Goal: Information Seeking & Learning: Learn about a topic

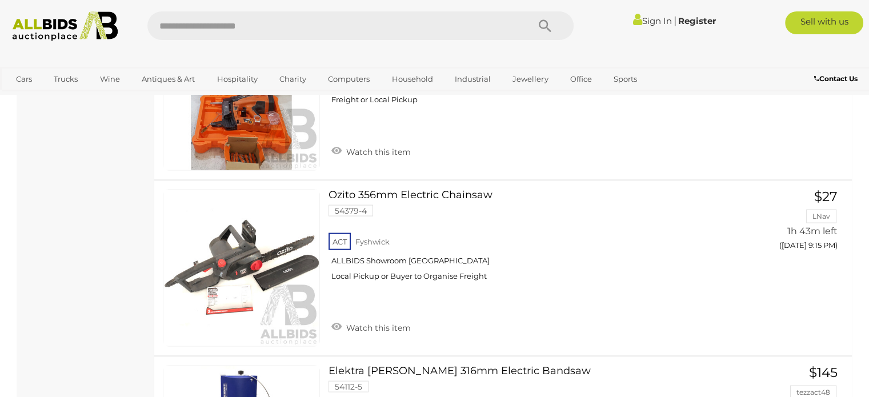
scroll to position [6711, 0]
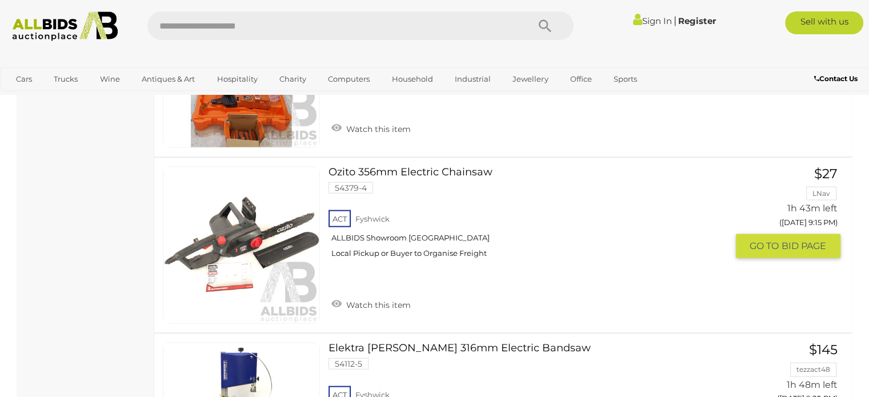
click at [234, 219] on link at bounding box center [241, 245] width 157 height 157
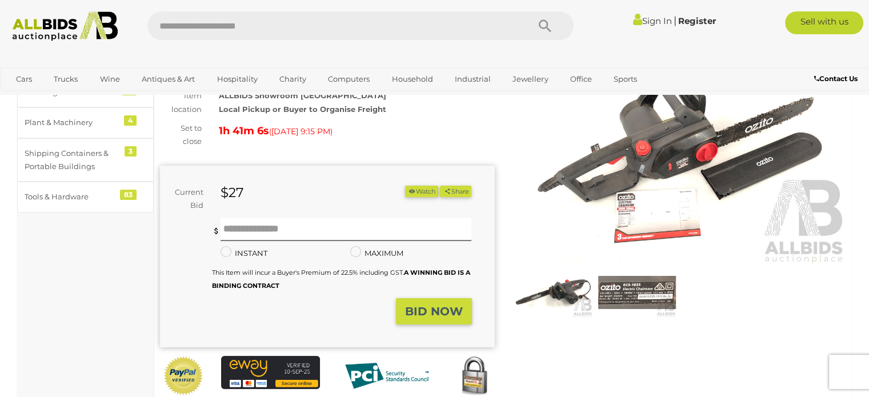
scroll to position [44, 0]
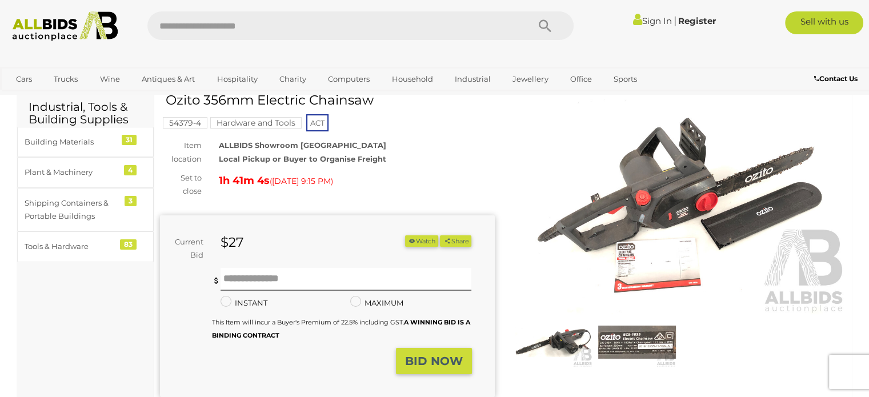
click at [565, 344] on img at bounding box center [554, 342] width 78 height 50
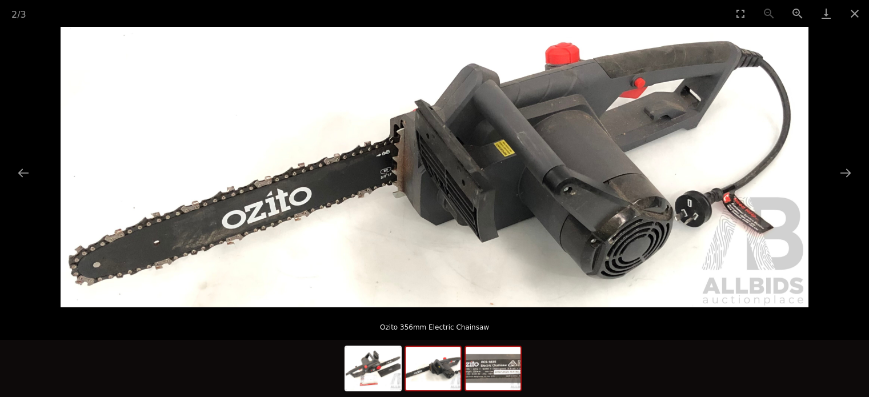
click at [502, 372] on img at bounding box center [493, 368] width 55 height 43
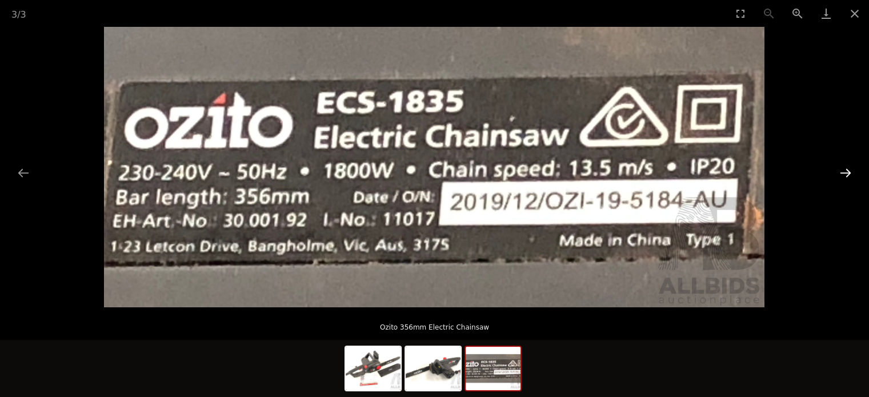
click at [842, 171] on button "Next slide" at bounding box center [846, 173] width 24 height 22
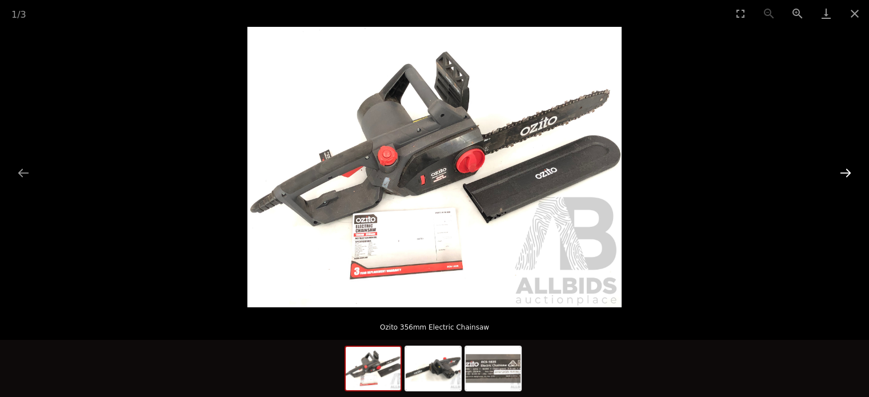
click at [846, 173] on button "Next slide" at bounding box center [846, 173] width 24 height 22
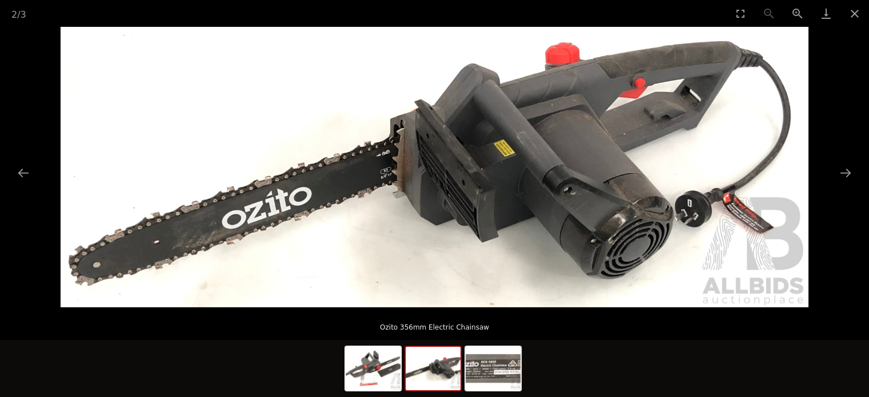
click at [598, 130] on img at bounding box center [435, 167] width 748 height 281
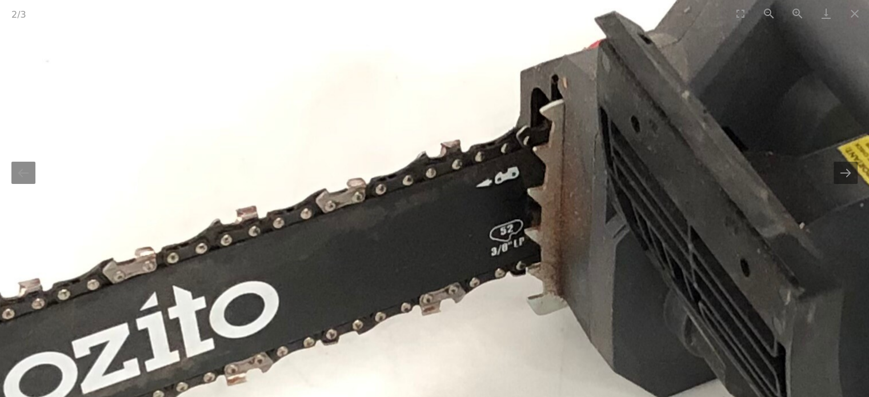
drag, startPoint x: 315, startPoint y: 190, endPoint x: 877, endPoint y: 132, distance: 564.8
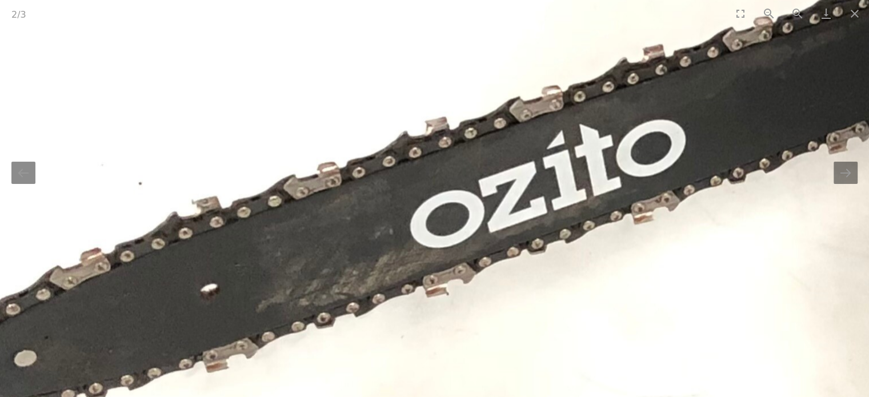
drag, startPoint x: 386, startPoint y: 246, endPoint x: 710, endPoint y: 86, distance: 361.4
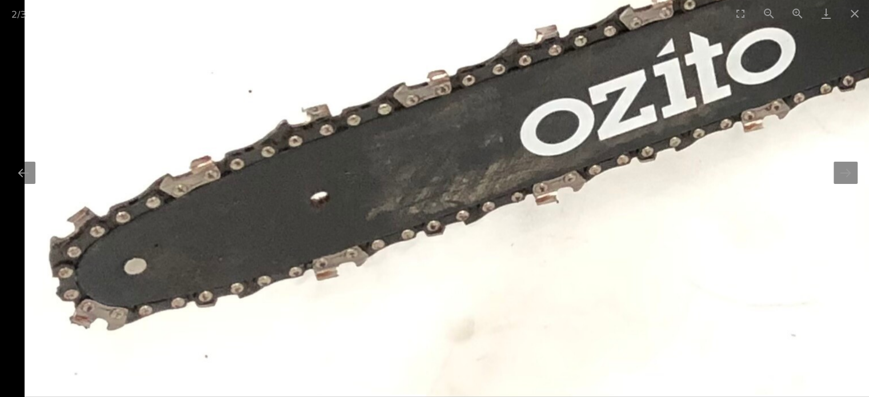
drag, startPoint x: 298, startPoint y: 192, endPoint x: 421, endPoint y: 155, distance: 128.4
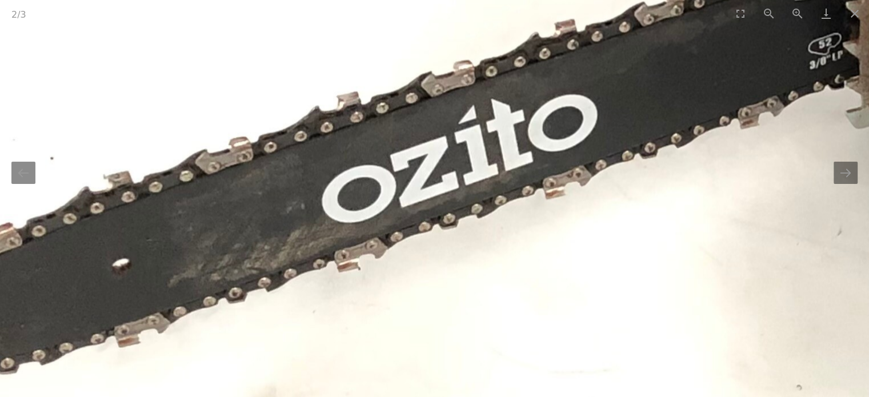
drag, startPoint x: 522, startPoint y: 121, endPoint x: 257, endPoint y: 225, distance: 284.6
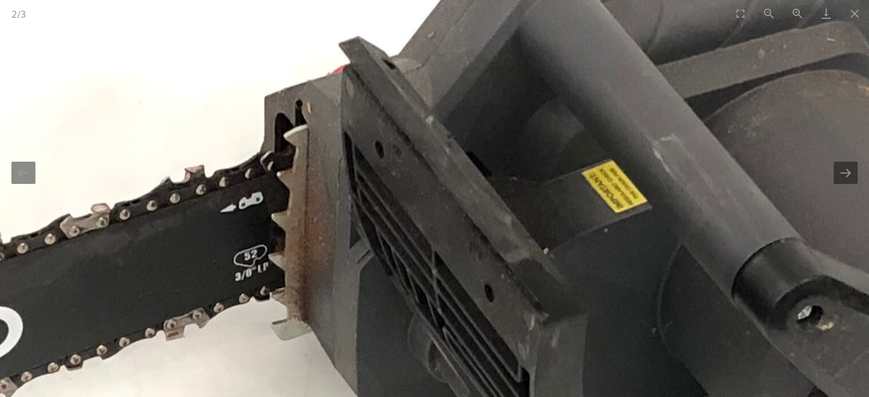
drag, startPoint x: 663, startPoint y: 121, endPoint x: 361, endPoint y: 268, distance: 336.4
click at [361, 268] on img at bounding box center [400, 245] width 2299 height 862
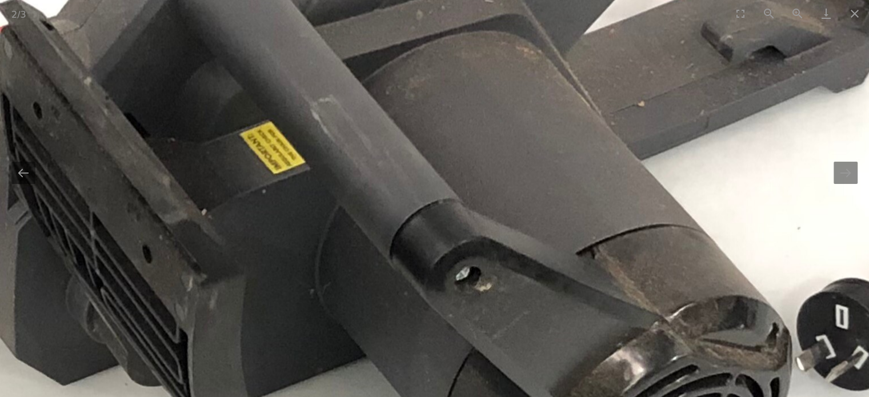
drag, startPoint x: 608, startPoint y: 165, endPoint x: 388, endPoint y: 81, distance: 236.1
click at [388, 81] on img at bounding box center [58, 206] width 2299 height 862
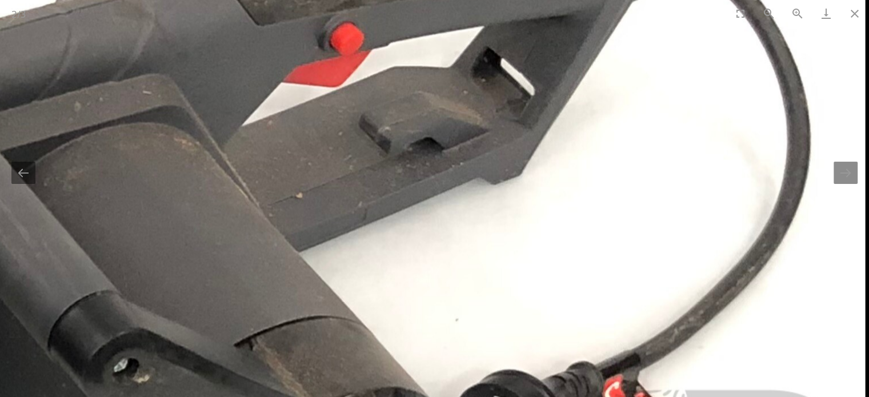
drag, startPoint x: 477, startPoint y: 157, endPoint x: 242, endPoint y: 279, distance: 264.8
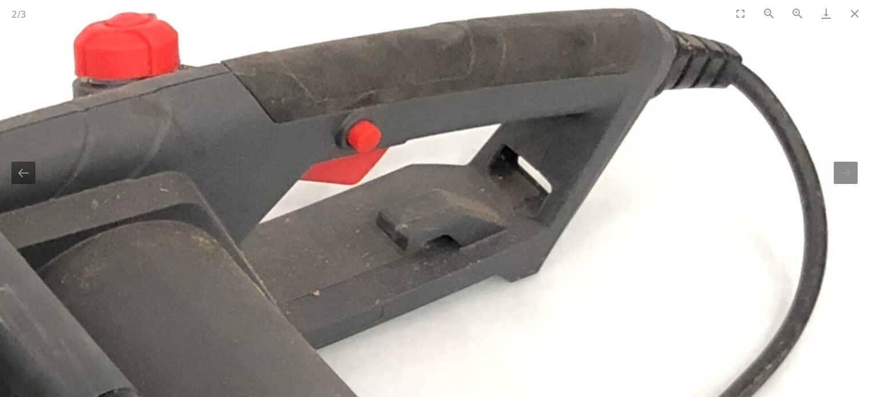
drag, startPoint x: 299, startPoint y: 132, endPoint x: 313, endPoint y: 215, distance: 84.1
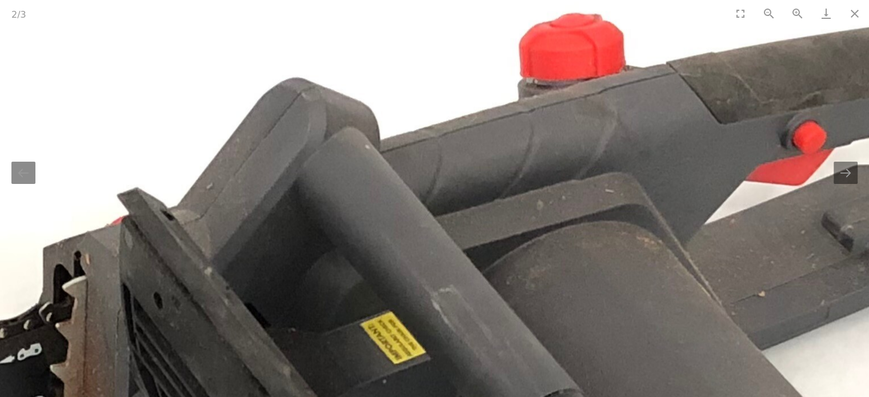
drag, startPoint x: 245, startPoint y: 123, endPoint x: 690, endPoint y: 115, distance: 445.3
click at [690, 115] on img at bounding box center [179, 396] width 2299 height 862
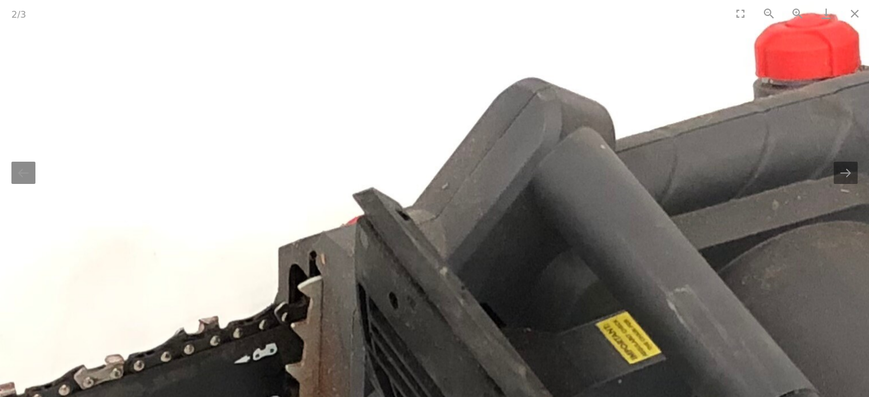
click at [350, 139] on img at bounding box center [415, 396] width 2299 height 862
click at [846, 182] on button "Next slide" at bounding box center [846, 173] width 24 height 22
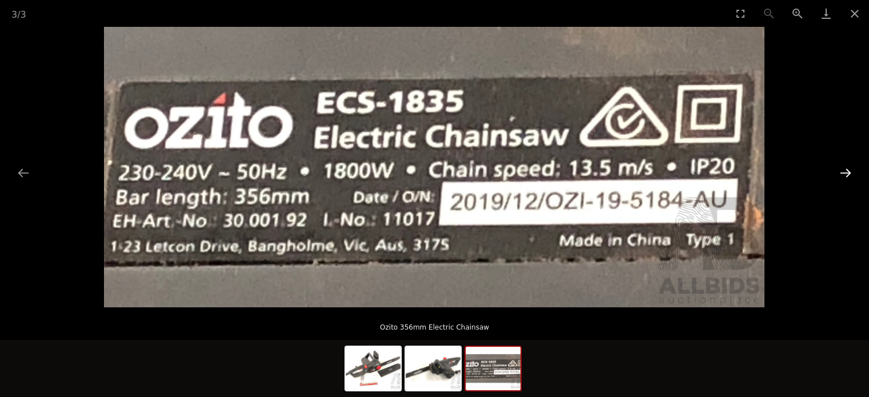
click at [846, 182] on button "Next slide" at bounding box center [846, 173] width 24 height 22
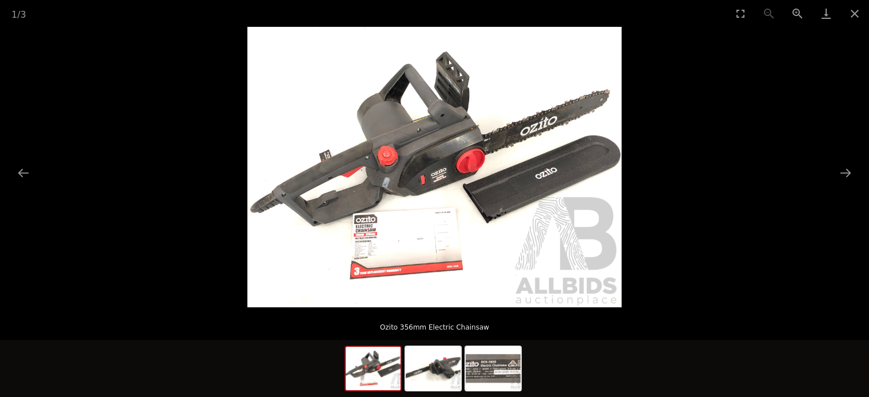
click at [446, 169] on img at bounding box center [434, 167] width 374 height 281
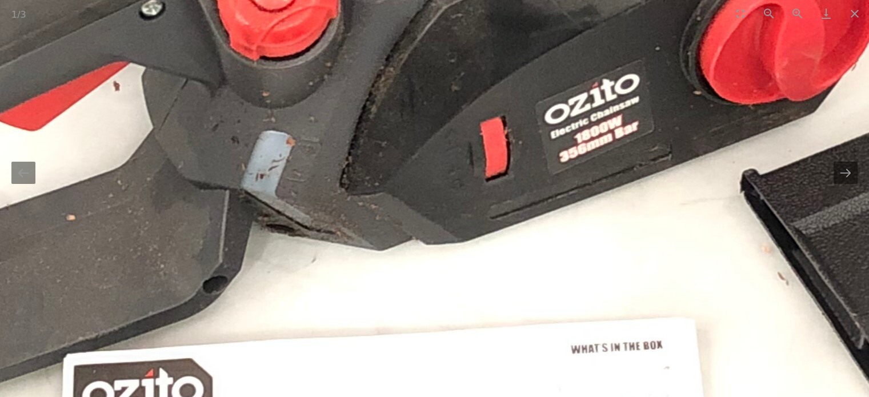
drag, startPoint x: 448, startPoint y: 271, endPoint x: 638, endPoint y: 95, distance: 258.5
click at [638, 95] on img at bounding box center [566, 67] width 2303 height 1727
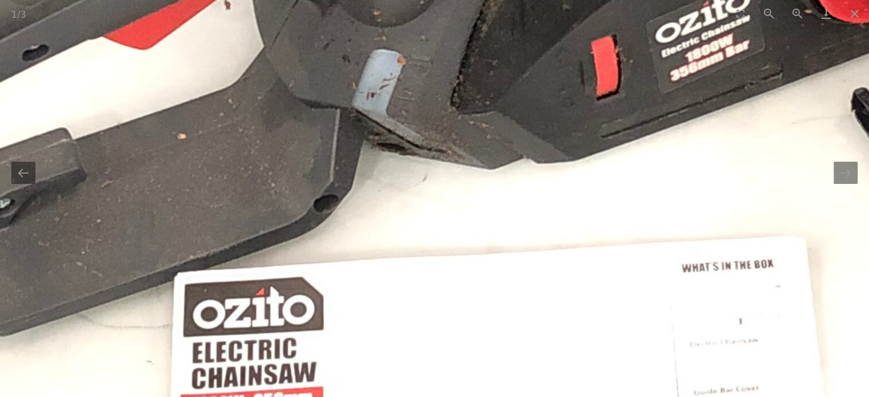
drag, startPoint x: 465, startPoint y: 136, endPoint x: 546, endPoint y: 79, distance: 98.9
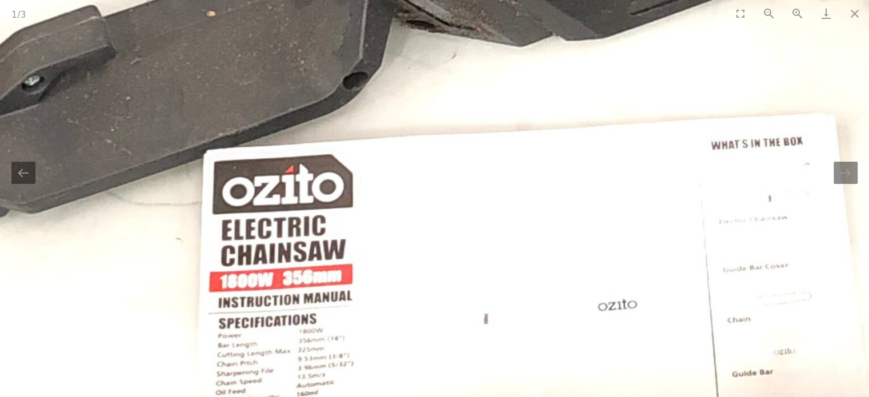
drag, startPoint x: 476, startPoint y: 237, endPoint x: 494, endPoint y: 118, distance: 119.8
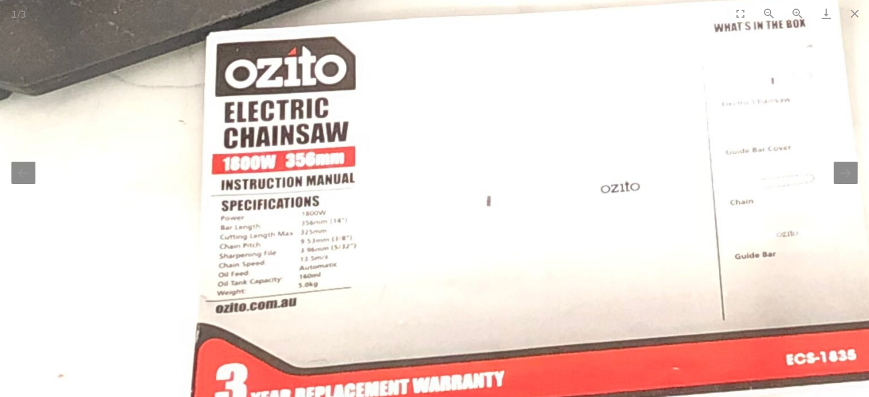
drag, startPoint x: 510, startPoint y: 209, endPoint x: 512, endPoint y: 131, distance: 78.3
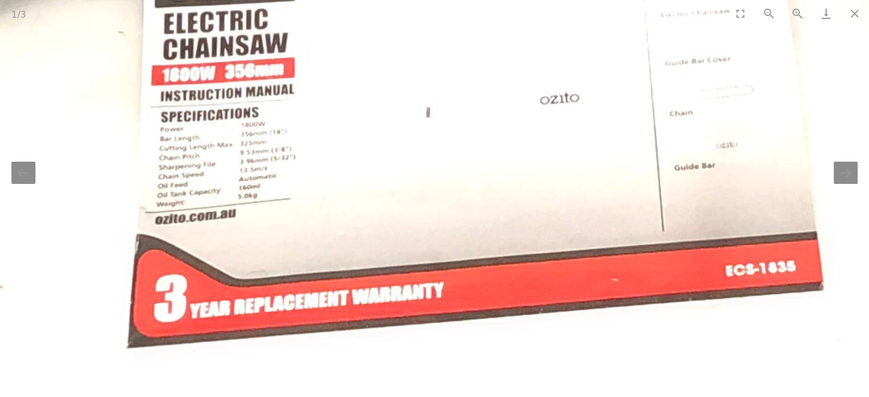
drag, startPoint x: 493, startPoint y: 209, endPoint x: 432, endPoint y: 132, distance: 98.1
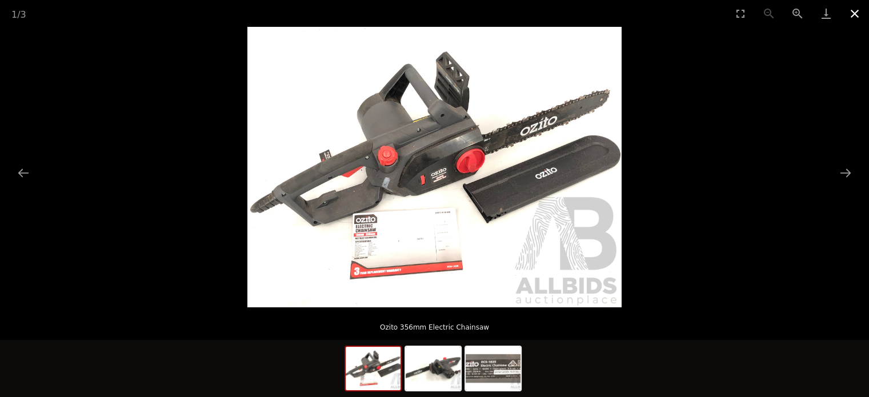
click at [856, 11] on button "Close gallery" at bounding box center [855, 13] width 29 height 27
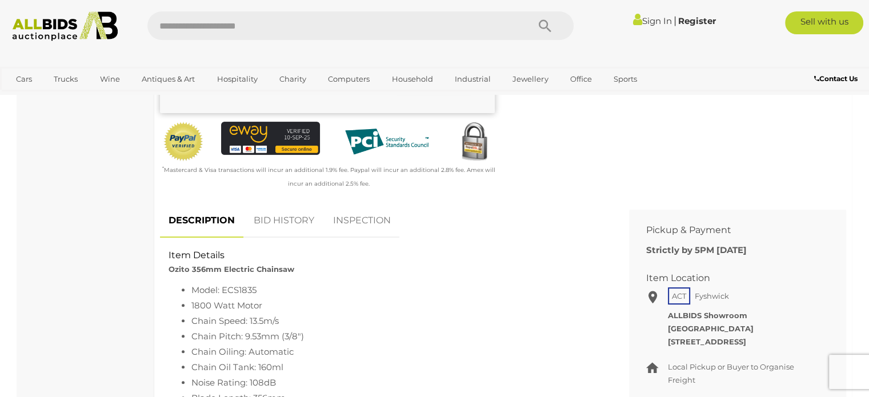
scroll to position [325, 0]
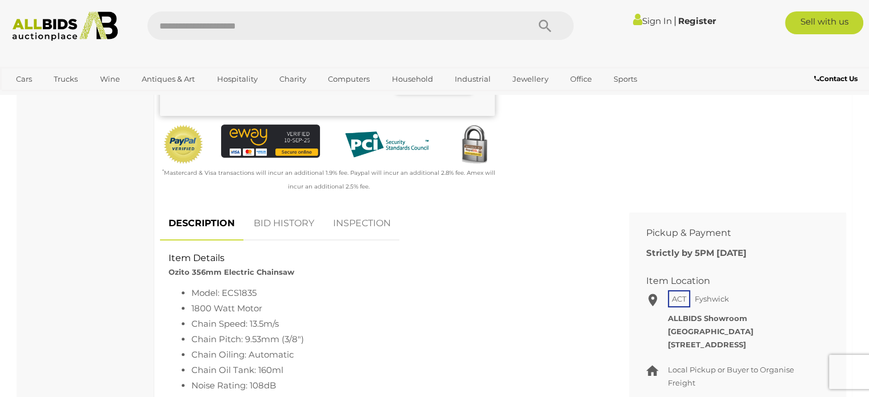
click at [289, 223] on link "BID HISTORY" at bounding box center [284, 224] width 78 height 34
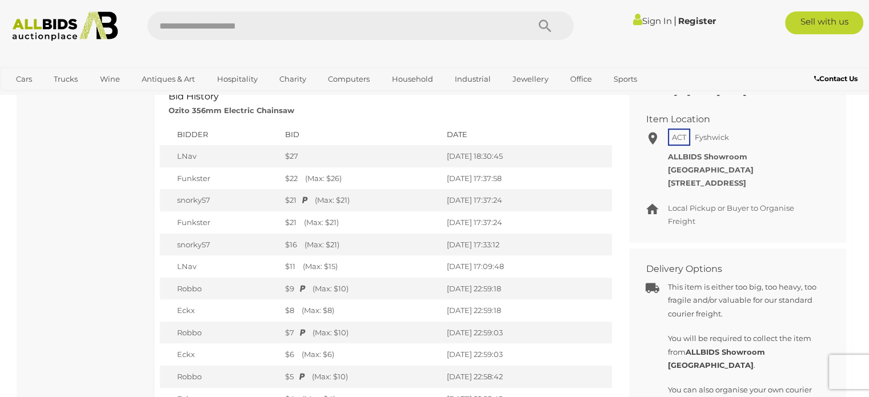
scroll to position [382, 0]
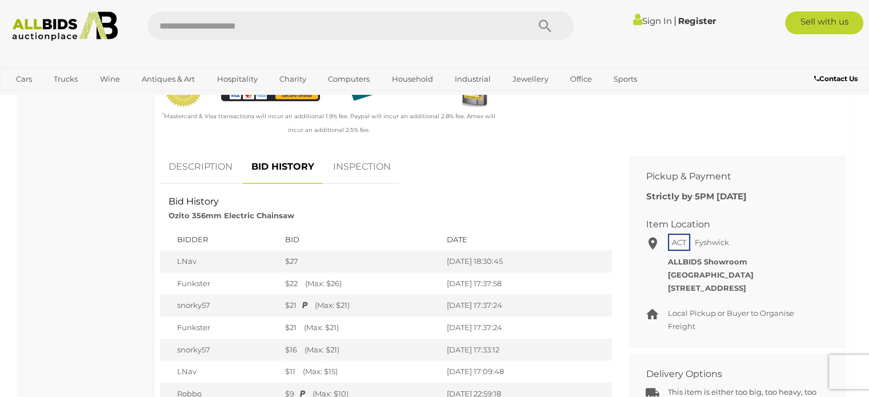
click at [376, 167] on link "INSPECTION" at bounding box center [362, 167] width 75 height 34
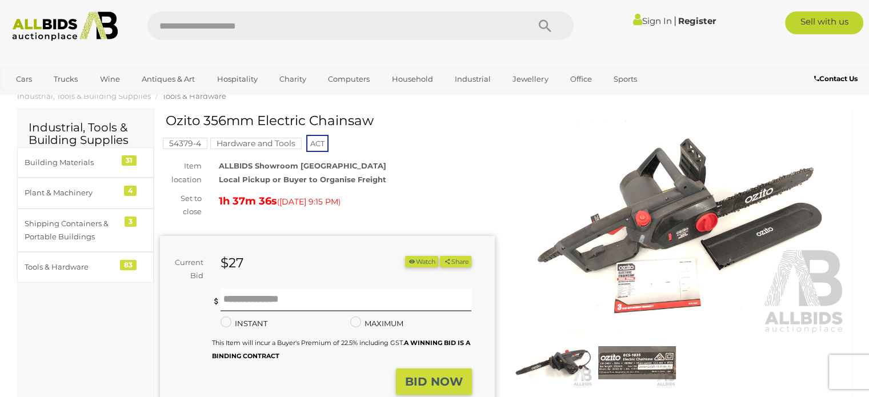
scroll to position [0, 0]
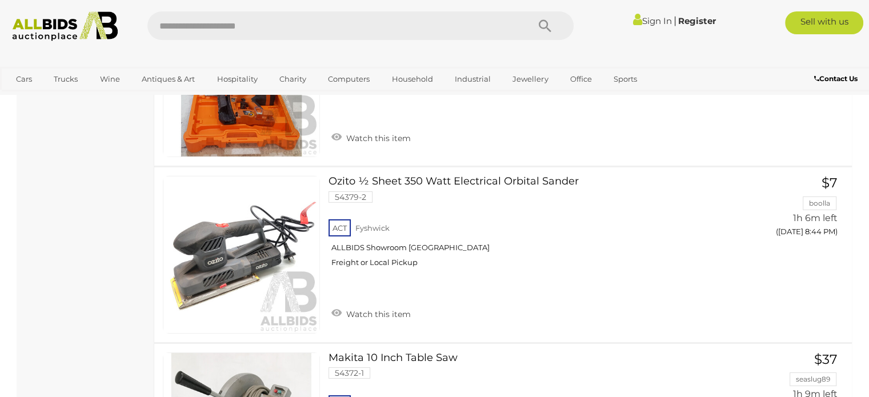
scroll to position [3521, 0]
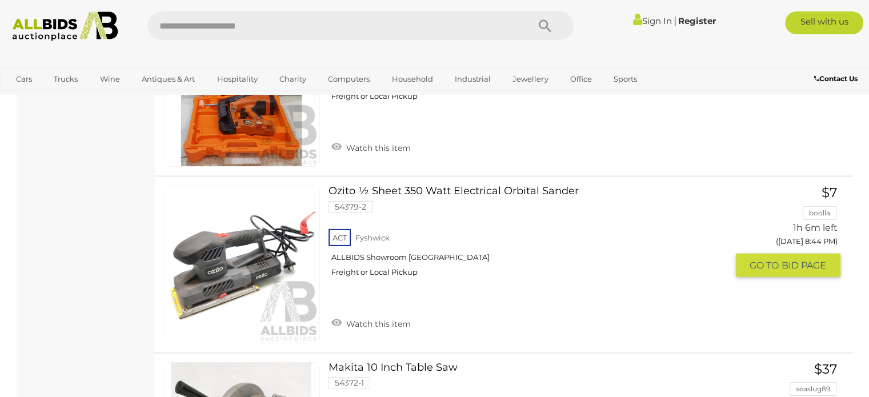
click at [266, 242] on link at bounding box center [241, 264] width 157 height 157
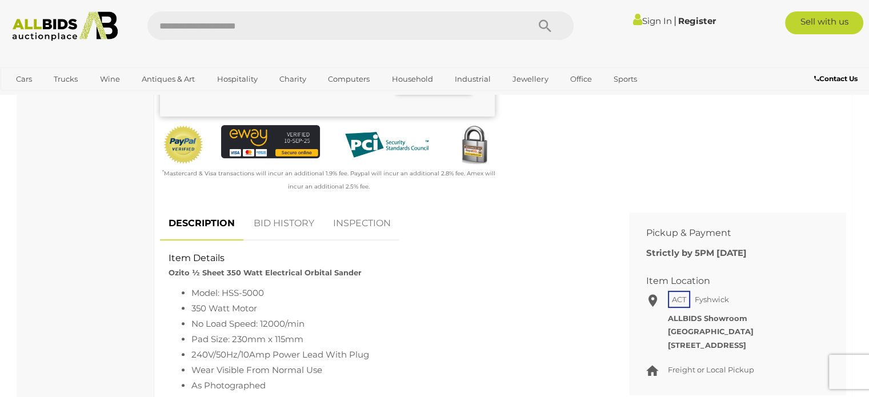
scroll to position [385, 0]
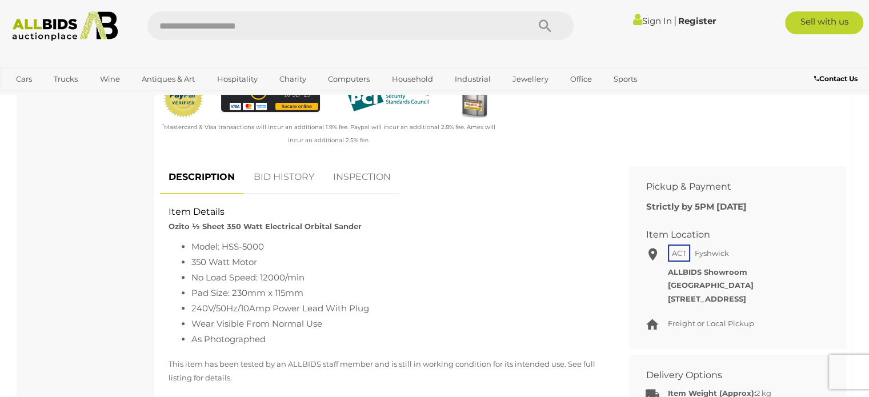
click at [299, 177] on link "BID HISTORY" at bounding box center [284, 178] width 78 height 34
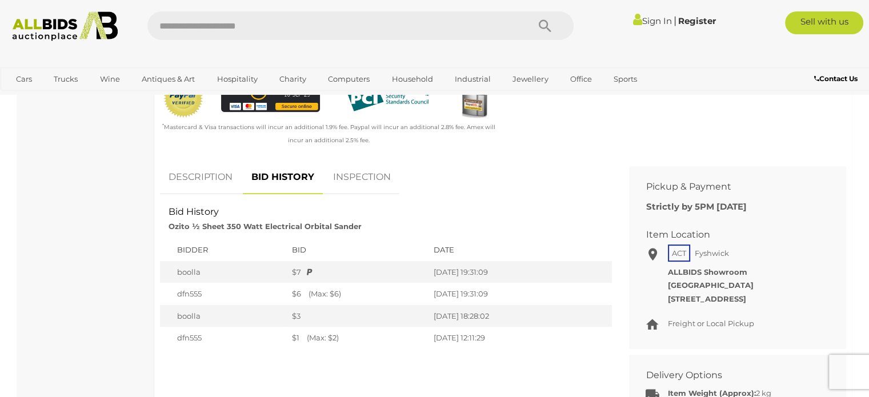
click at [366, 174] on link "INSPECTION" at bounding box center [362, 178] width 75 height 34
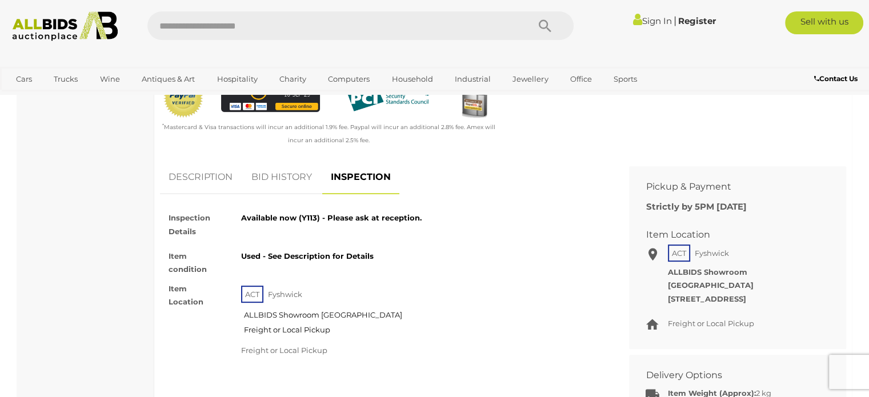
click at [198, 179] on link "DESCRIPTION" at bounding box center [200, 178] width 81 height 34
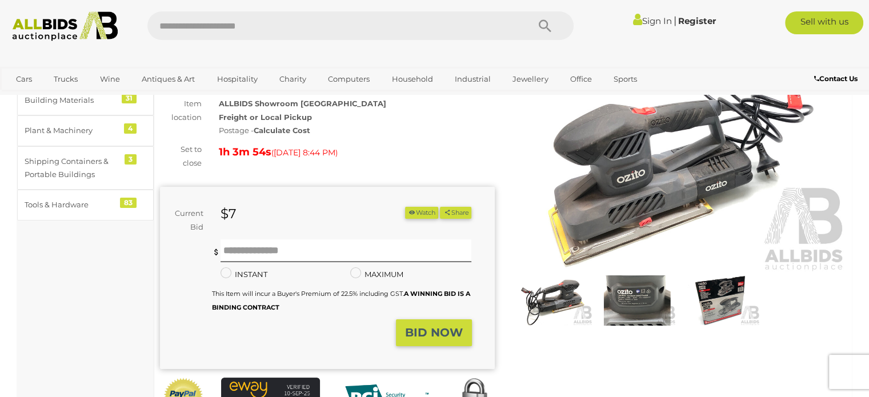
scroll to position [83, 0]
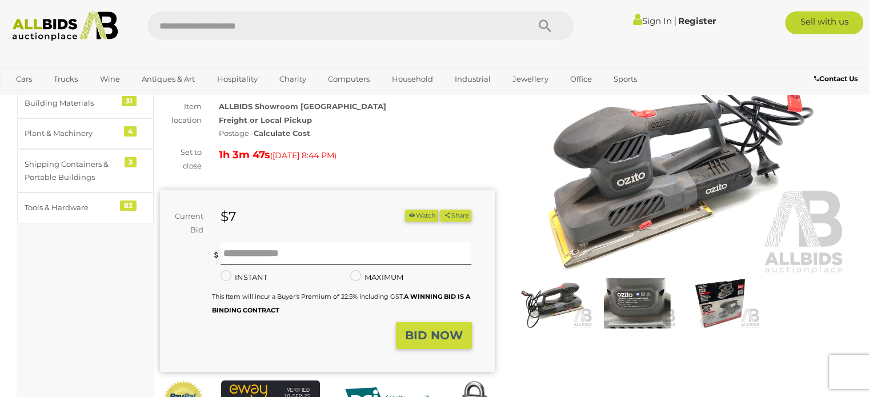
click at [636, 302] on img at bounding box center [637, 303] width 78 height 50
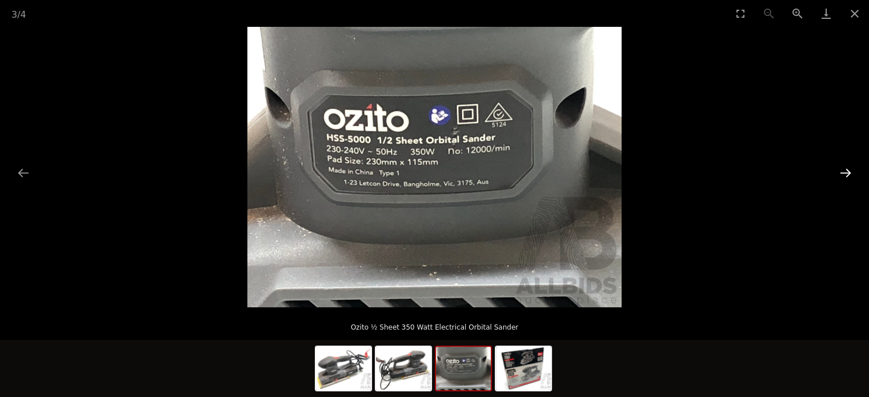
click at [842, 173] on button "Next slide" at bounding box center [846, 173] width 24 height 22
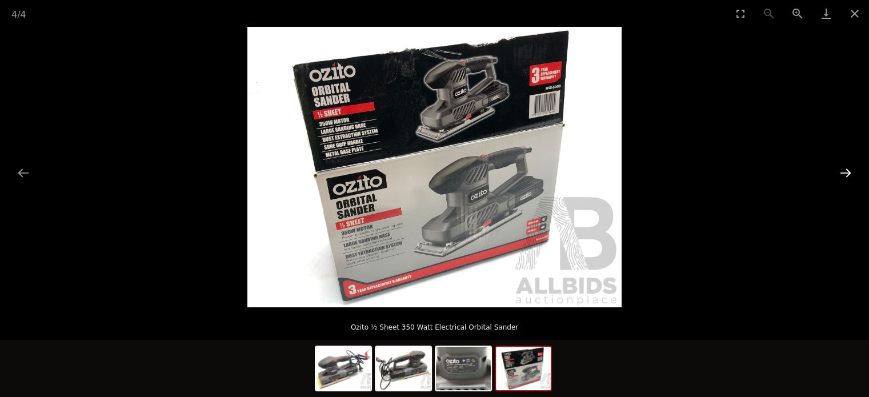
click at [843, 173] on button "Next slide" at bounding box center [846, 173] width 24 height 22
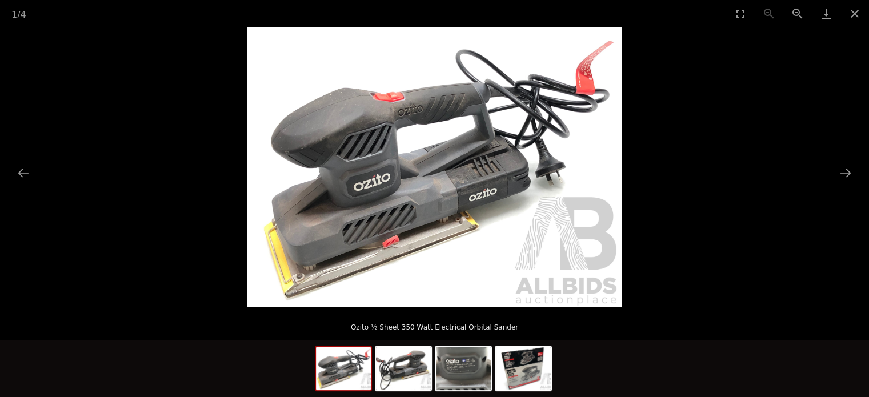
click at [465, 226] on img at bounding box center [434, 167] width 374 height 281
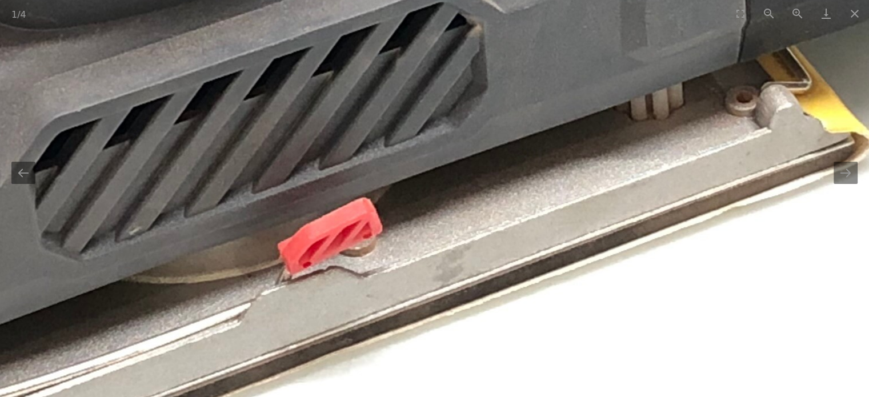
drag, startPoint x: 283, startPoint y: 212, endPoint x: 604, endPoint y: 42, distance: 362.6
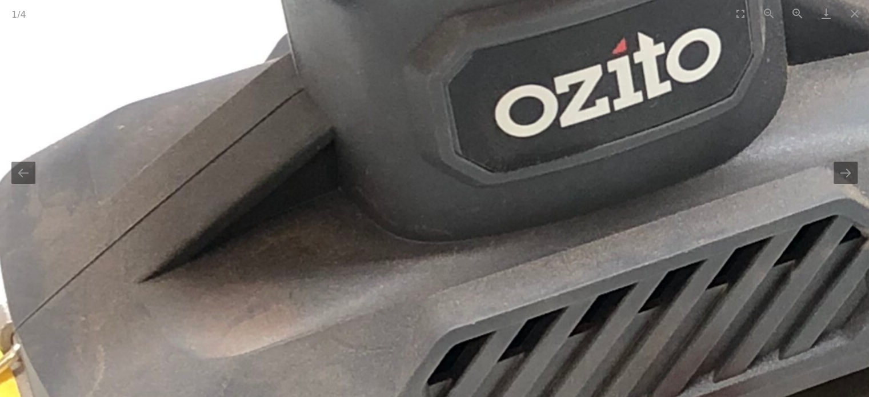
drag, startPoint x: 313, startPoint y: 155, endPoint x: 510, endPoint y: 424, distance: 333.7
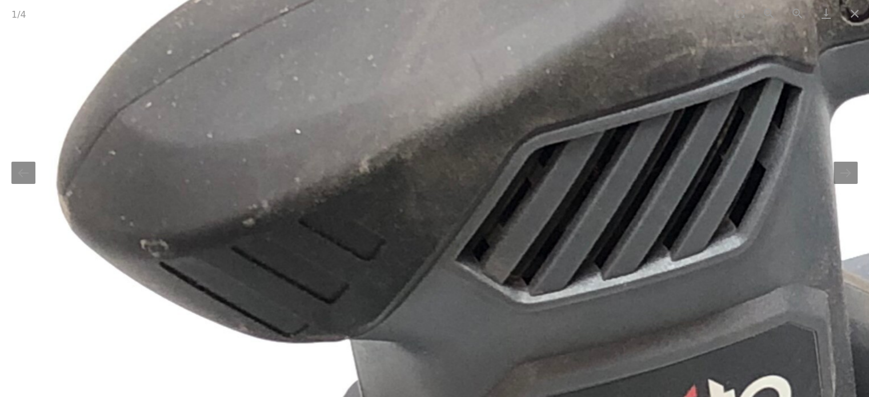
drag, startPoint x: 696, startPoint y: 87, endPoint x: 756, endPoint y: 421, distance: 339.6
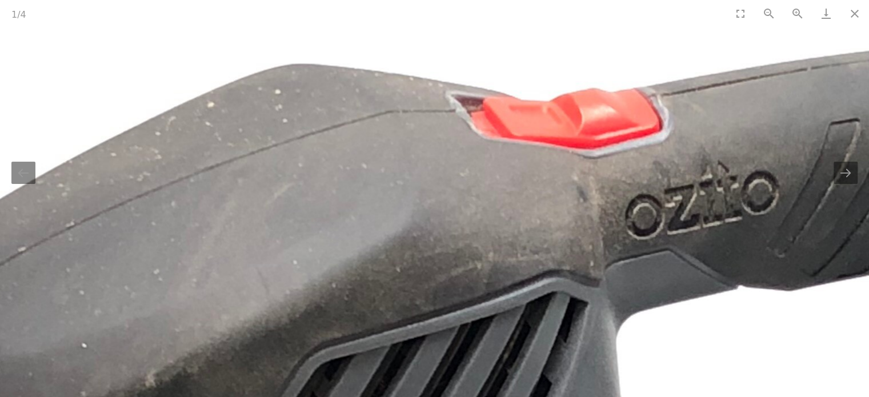
drag, startPoint x: 802, startPoint y: 251, endPoint x: 587, endPoint y: 366, distance: 244.5
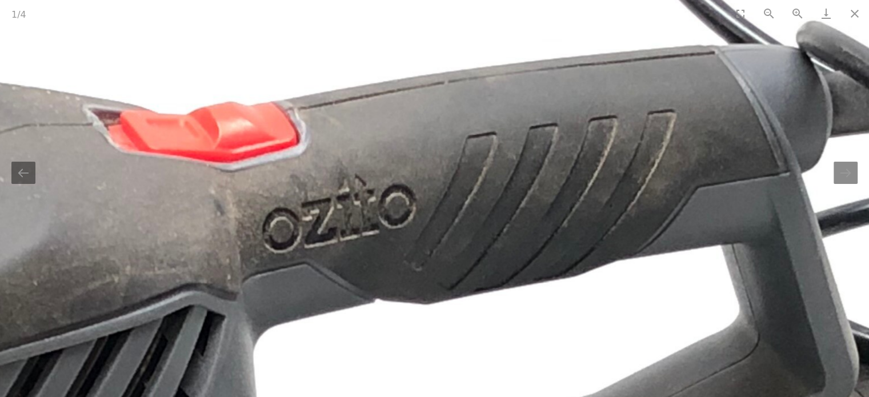
drag, startPoint x: 713, startPoint y: 263, endPoint x: 453, endPoint y: 246, distance: 261.2
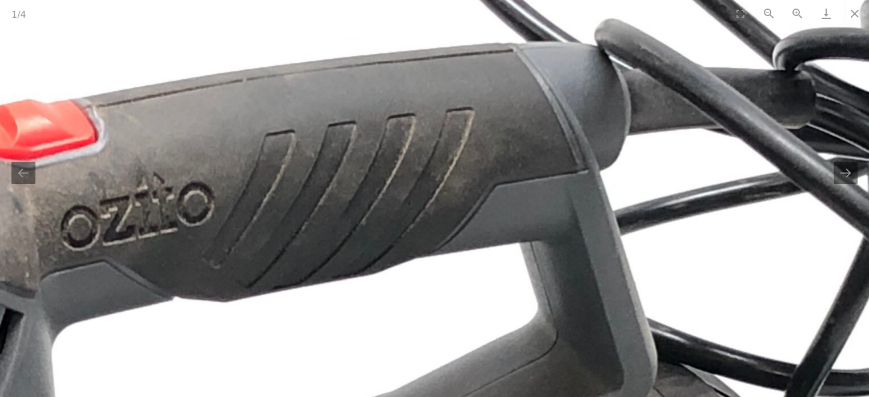
drag, startPoint x: 643, startPoint y: 195, endPoint x: 494, endPoint y: 186, distance: 148.9
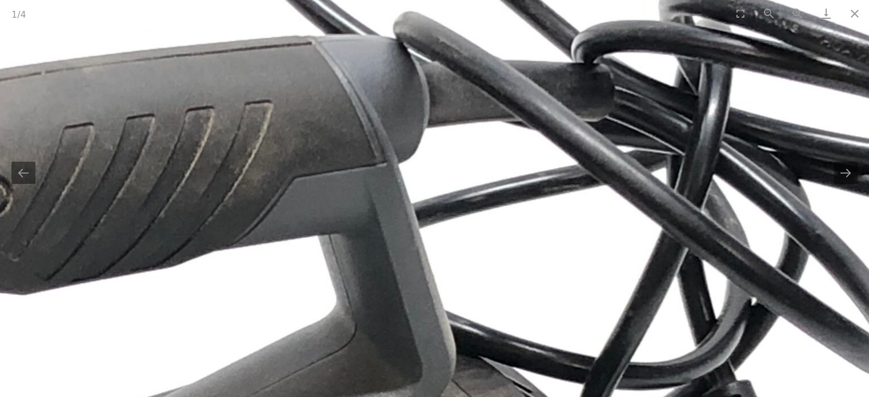
drag, startPoint x: 620, startPoint y: 205, endPoint x: 507, endPoint y: 191, distance: 114.0
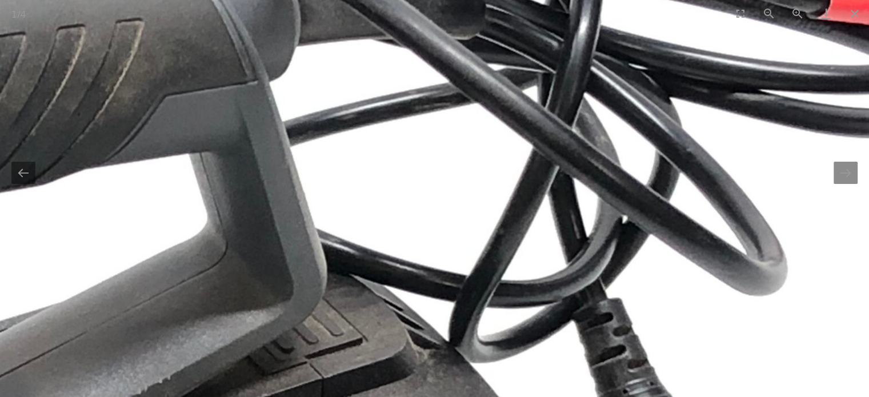
drag, startPoint x: 377, startPoint y: 350, endPoint x: 370, endPoint y: 141, distance: 208.7
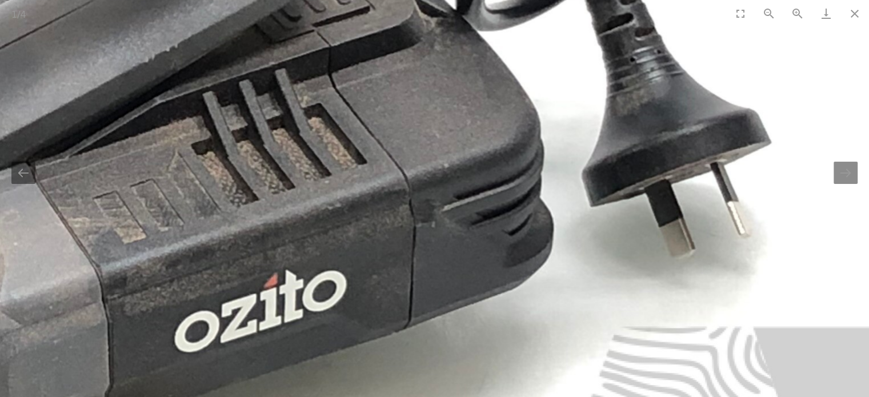
drag, startPoint x: 418, startPoint y: 254, endPoint x: 421, endPoint y: 152, distance: 101.8
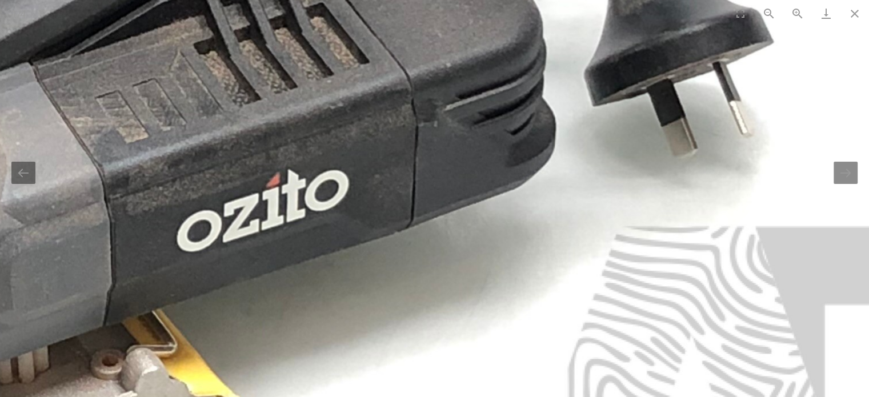
drag, startPoint x: 417, startPoint y: 207, endPoint x: 422, endPoint y: 131, distance: 75.6
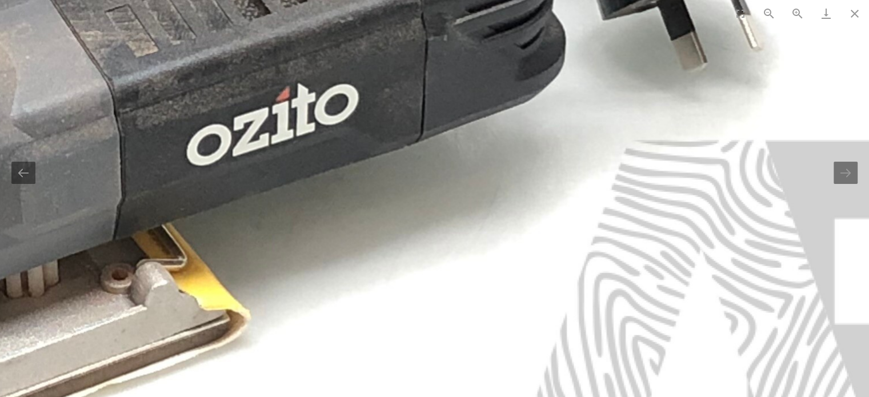
drag, startPoint x: 413, startPoint y: 151, endPoint x: 422, endPoint y: 127, distance: 25.7
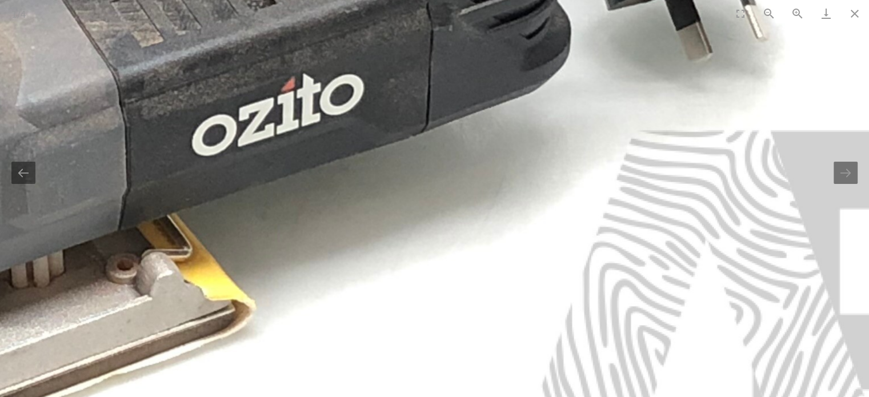
drag, startPoint x: 422, startPoint y: 127, endPoint x: 571, endPoint y: 146, distance: 149.9
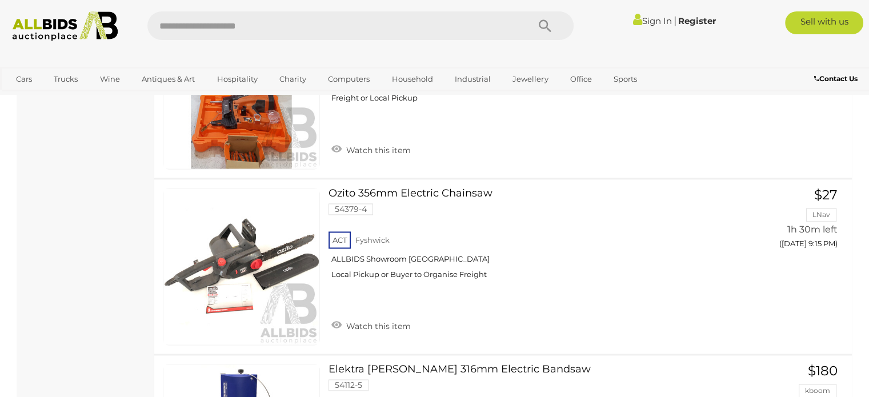
scroll to position [5994, 0]
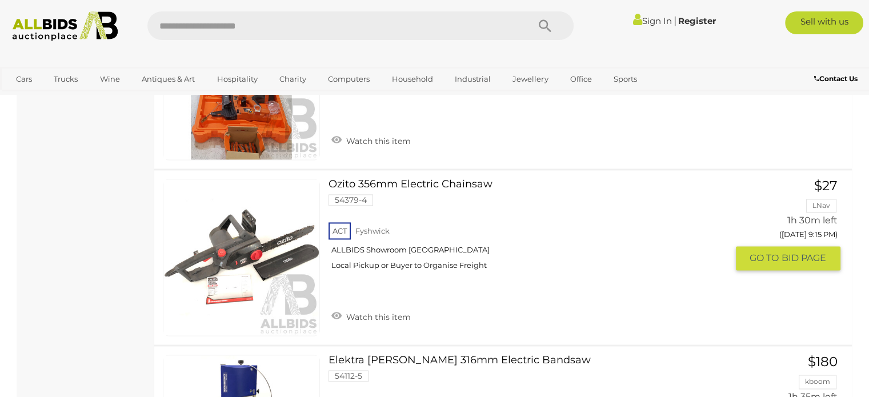
click at [334, 220] on div "ACT Fyshwick ALLBIDS Showroom Fyshwick Local Pickup or Buyer to Organise Freight" at bounding box center [528, 249] width 398 height 59
